Goal: Information Seeking & Learning: Learn about a topic

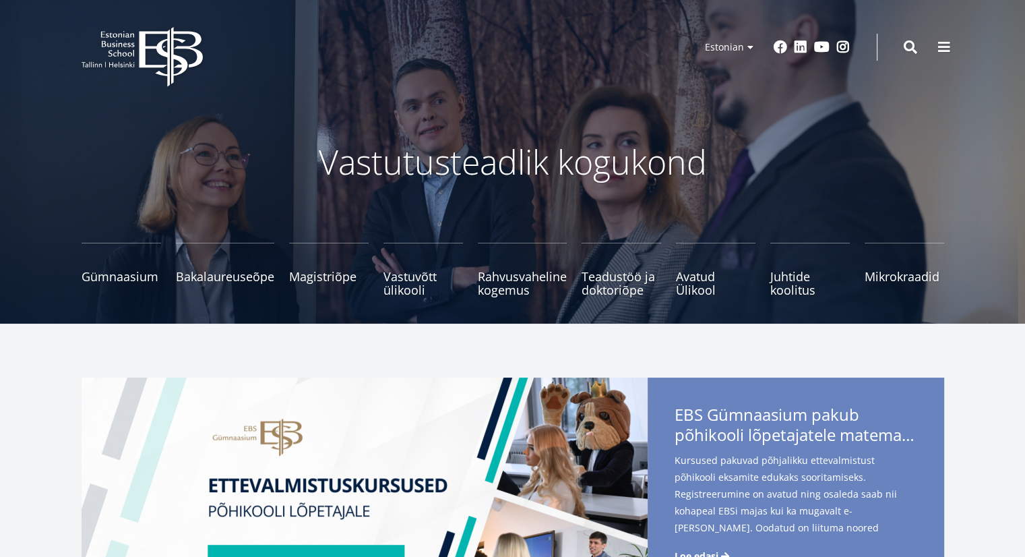
scroll to position [3, 0]
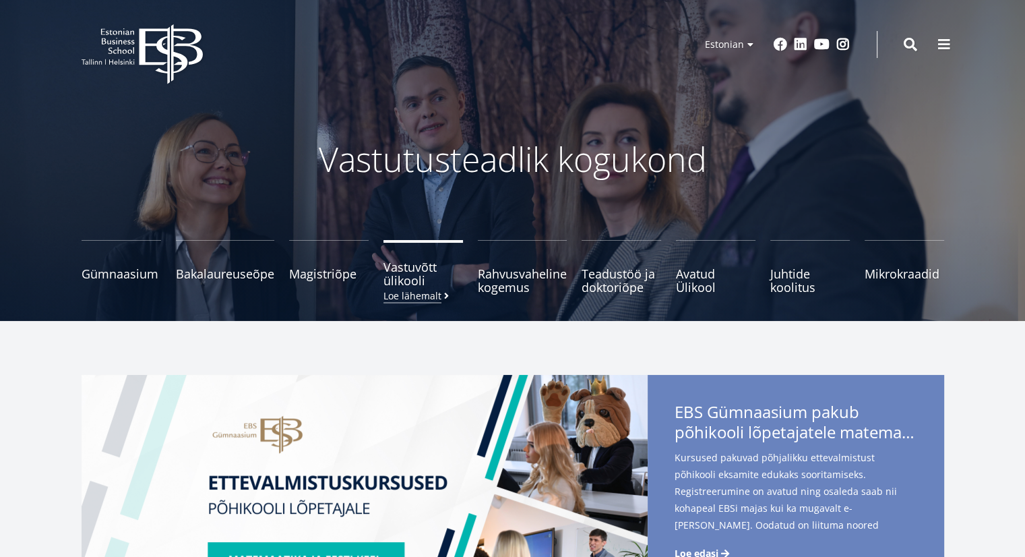
click at [427, 278] on span "Vastuvõtt ülikooli Loe lähemalt" at bounding box center [423, 273] width 80 height 27
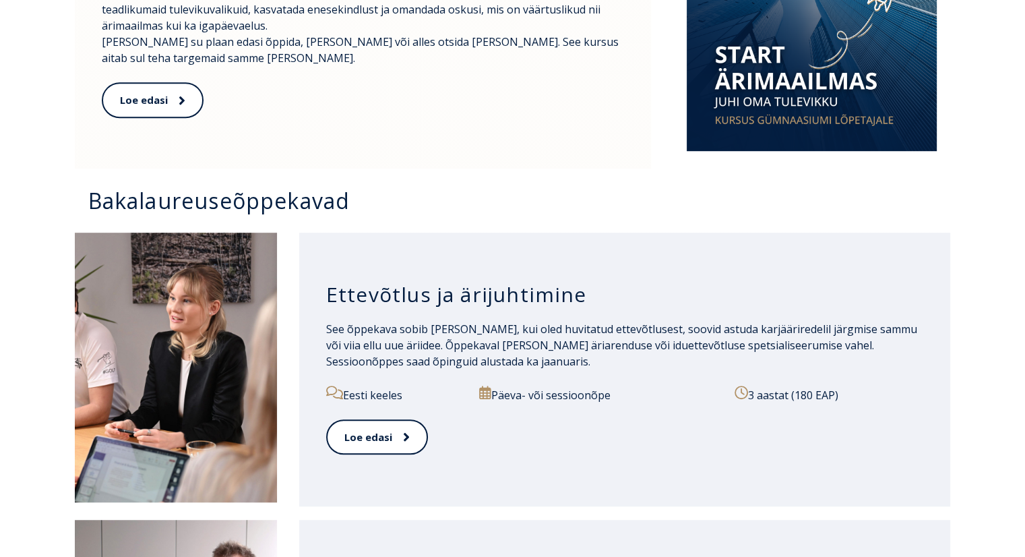
scroll to position [809, 0]
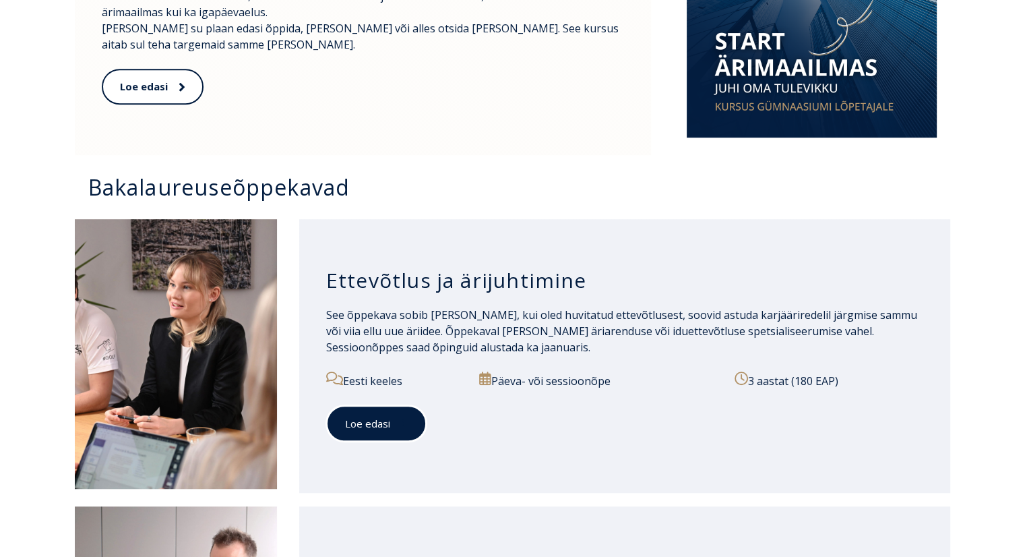
click at [392, 424] on span at bounding box center [399, 423] width 18 height 13
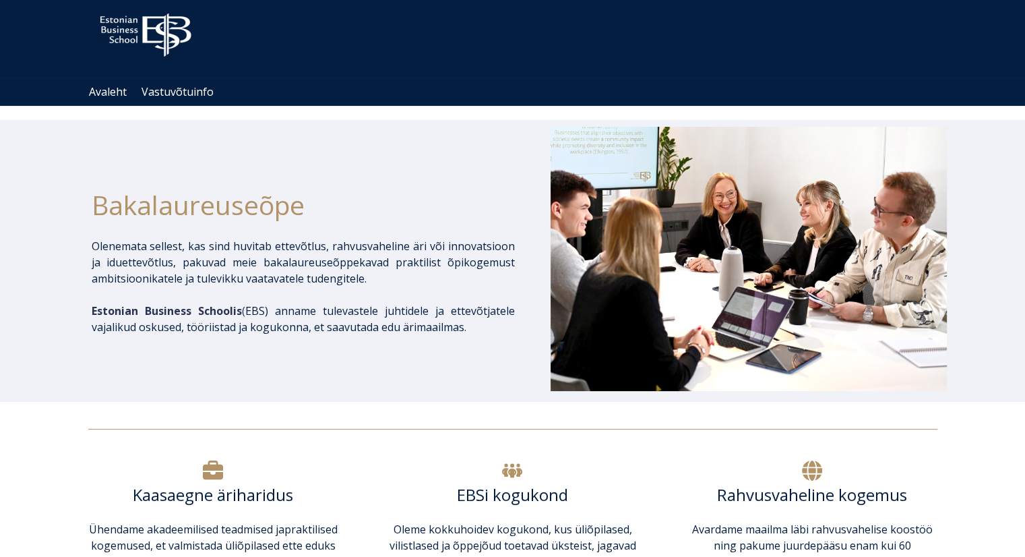
scroll to position [6, 0]
